Goal: Transaction & Acquisition: Purchase product/service

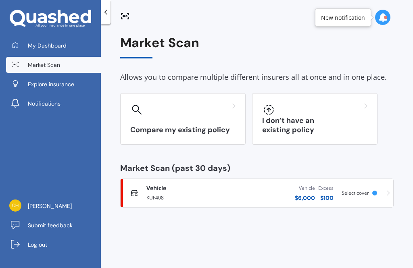
click at [344, 17] on div "New notification" at bounding box center [343, 18] width 44 height 8
click at [386, 19] on icon at bounding box center [383, 17] width 9 height 9
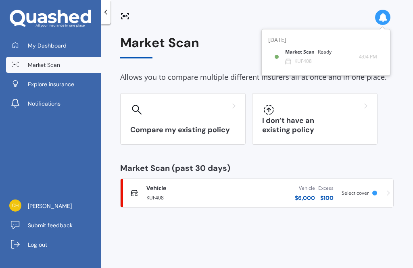
click at [326, 55] on div "Ready" at bounding box center [325, 52] width 14 height 6
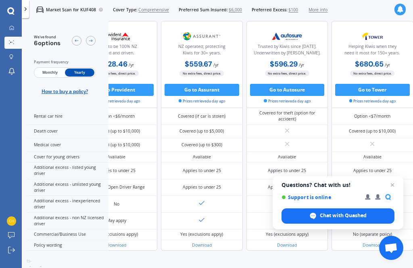
scroll to position [361, 272]
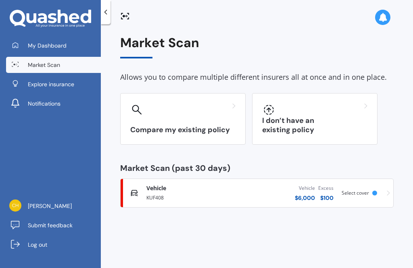
click at [21, 33] on div "My Dashboard Market Scan Explore insurance Notifications [PERSON_NAME] Submit f…" at bounding box center [50, 134] width 101 height 268
click at [35, 80] on span "Explore insurance" at bounding box center [51, 84] width 46 height 8
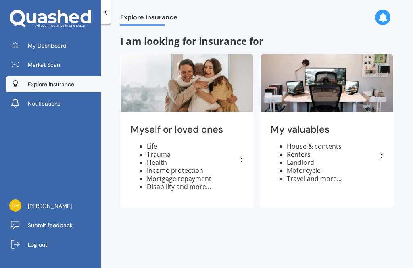
click at [36, 202] on link "[PERSON_NAME]" at bounding box center [53, 206] width 95 height 16
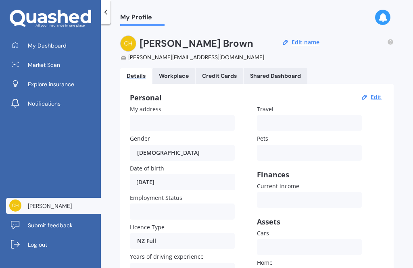
click at [163, 68] on link "Workplace" at bounding box center [174, 76] width 43 height 16
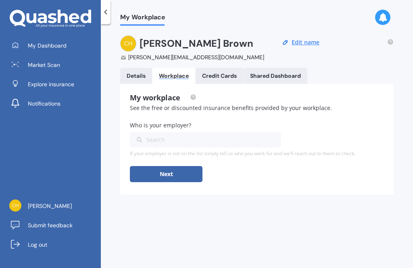
click at [212, 68] on Cards "Credit Cards" at bounding box center [220, 76] width 48 height 16
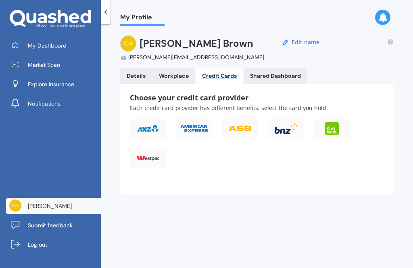
click at [268, 73] on div "Shared Dashboard" at bounding box center [275, 76] width 51 height 7
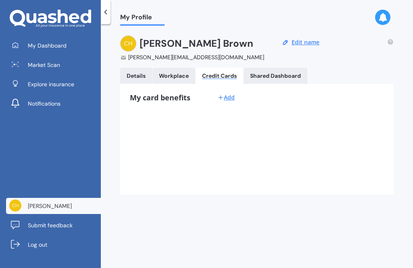
scroll to position [26, 0]
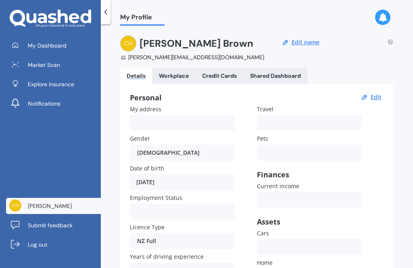
click at [43, 42] on span "My Dashboard" at bounding box center [47, 46] width 39 height 8
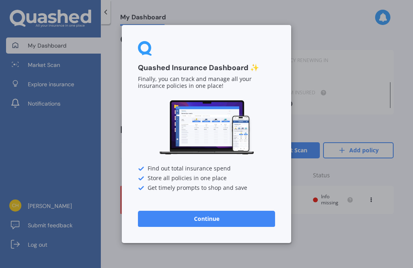
click at [348, 221] on div "Quashed Insurance Dashboard ✨ Finally, you can track and manage all your insura…" at bounding box center [206, 134] width 413 height 268
click at [240, 9] on div "Quashed Insurance Dashboard ✨ Finally, you can track and manage all your insura…" at bounding box center [206, 134] width 413 height 268
click at [54, 138] on div "Quashed Insurance Dashboard ✨ Finally, you can track and manage all your insura…" at bounding box center [206, 134] width 413 height 268
click at [375, 225] on div "Quashed Insurance Dashboard ✨ Finally, you can track and manage all your insura…" at bounding box center [206, 134] width 413 height 268
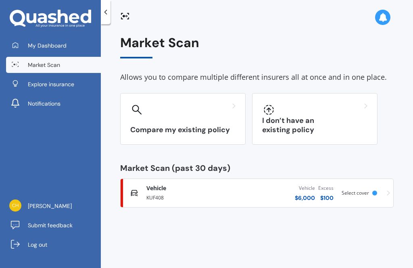
click at [42, 101] on span "Notifications" at bounding box center [44, 104] width 33 height 8
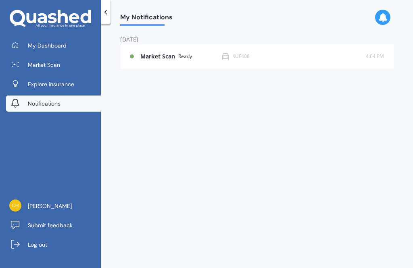
scroll to position [26, 0]
click at [178, 53] on b "Market Scan" at bounding box center [159, 56] width 38 height 7
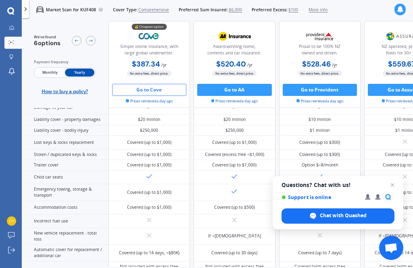
scroll to position [134, 0]
click at [148, 84] on button "Go to Cove" at bounding box center [149, 90] width 75 height 12
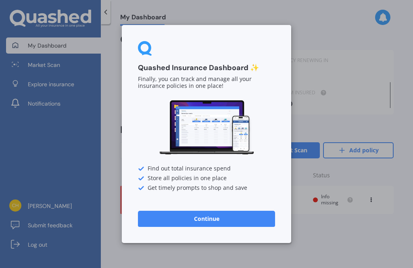
click at [34, 60] on div "Quashed Insurance Dashboard ✨ Finally, you can track and manage all your insura…" at bounding box center [206, 134] width 413 height 268
click at [340, 124] on div "Quashed Insurance Dashboard ✨ Finally, you can track and manage all your insura…" at bounding box center [206, 134] width 413 height 268
click at [37, 68] on div "Quashed Insurance Dashboard ✨ Finally, you can track and manage all your insura…" at bounding box center [206, 134] width 413 height 268
click at [35, 72] on div "Quashed Insurance Dashboard ✨ Finally, you can track and manage all your insura…" at bounding box center [206, 134] width 413 height 268
